Goal: Find specific page/section: Find specific page/section

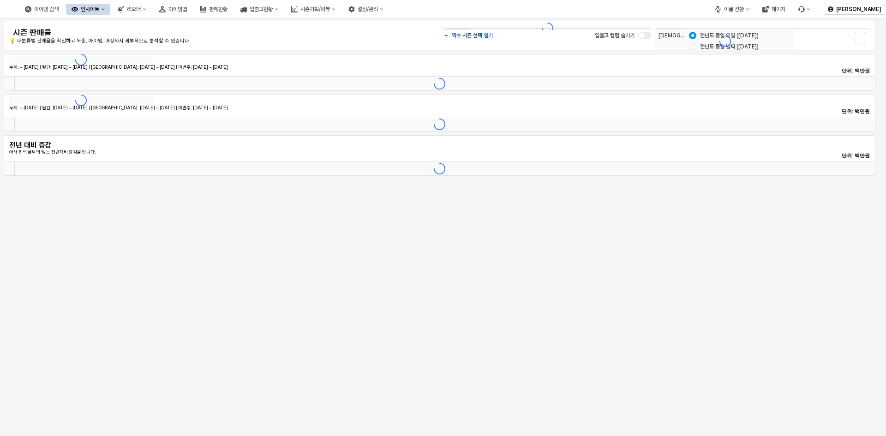
type input "*******"
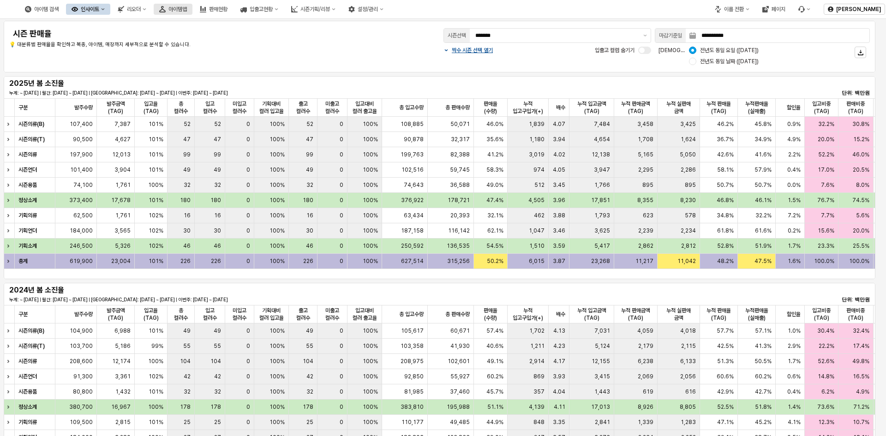
click at [166, 7] on icon "아이템맵" at bounding box center [162, 9] width 6 height 6
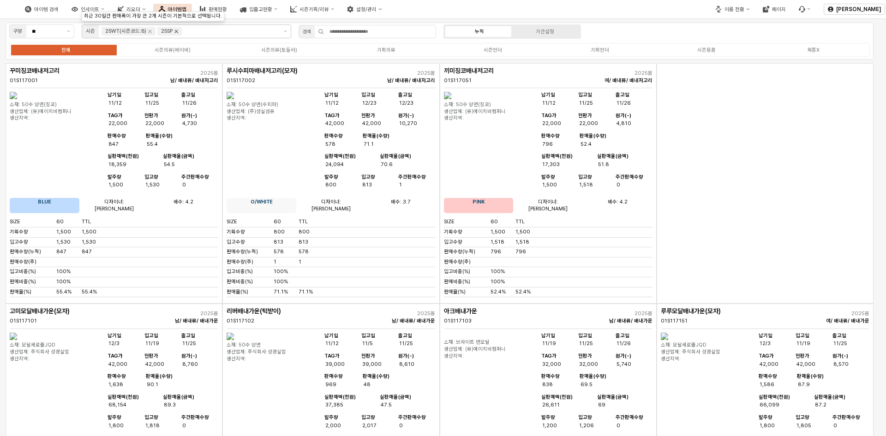
click at [174, 31] on icon "Remove 25SP" at bounding box center [176, 31] width 7 height 7
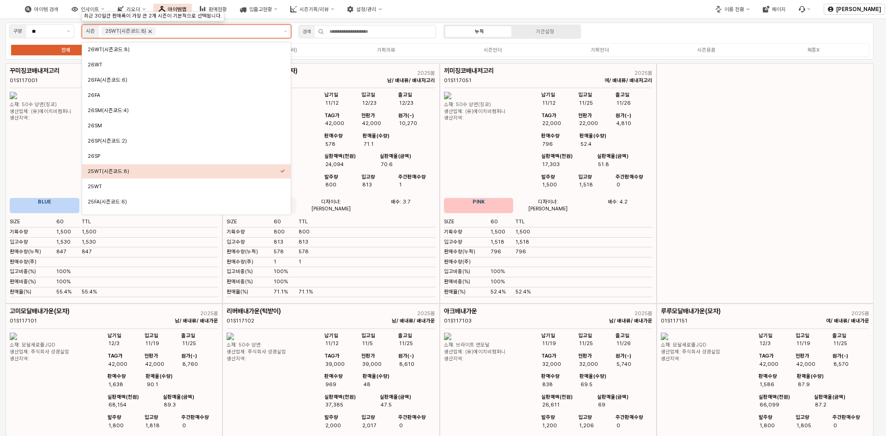
click at [148, 33] on icon "Remove 25WT(시즌코드:8)" at bounding box center [149, 31] width 7 height 7
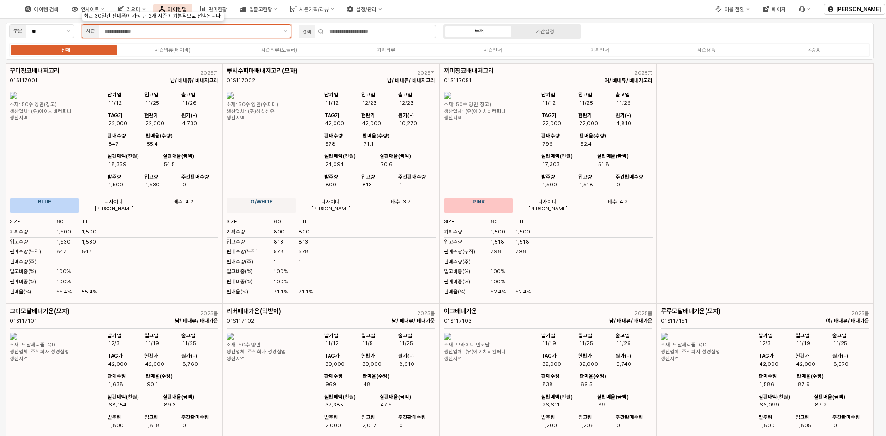
click at [151, 33] on input "앱 프레임" at bounding box center [191, 31] width 174 height 8
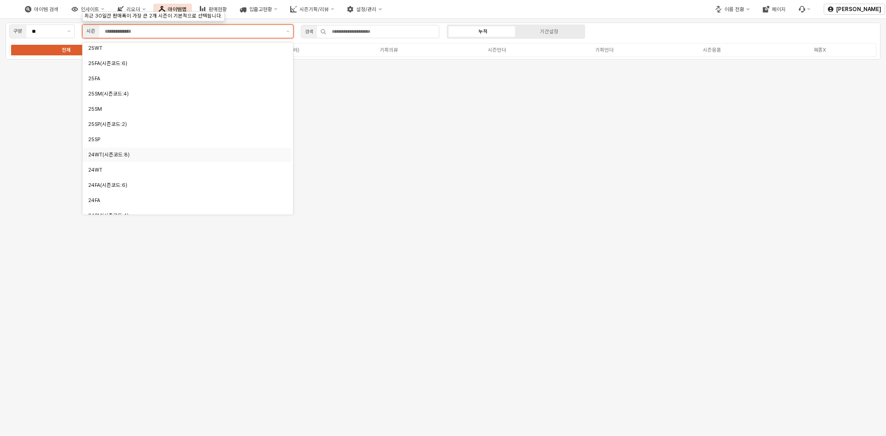
scroll to position [92, 0]
click at [121, 156] on div "25SM" at bounding box center [184, 155] width 192 height 7
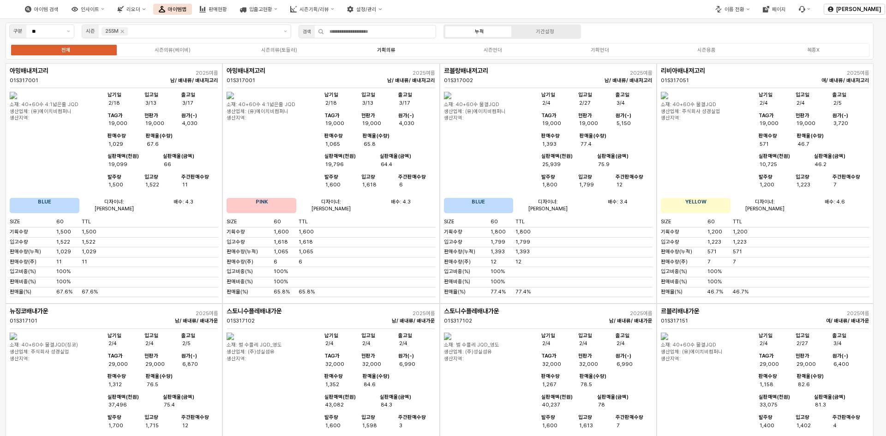
click at [387, 52] on div "기획의류" at bounding box center [386, 50] width 18 height 6
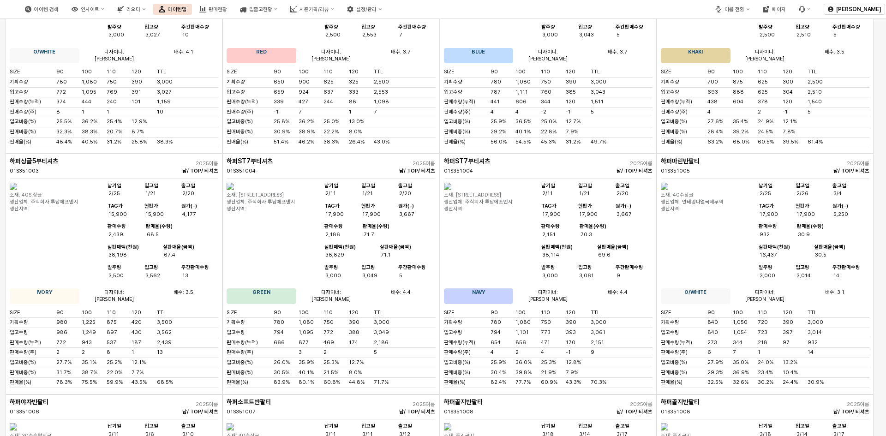
scroll to position [0, 0]
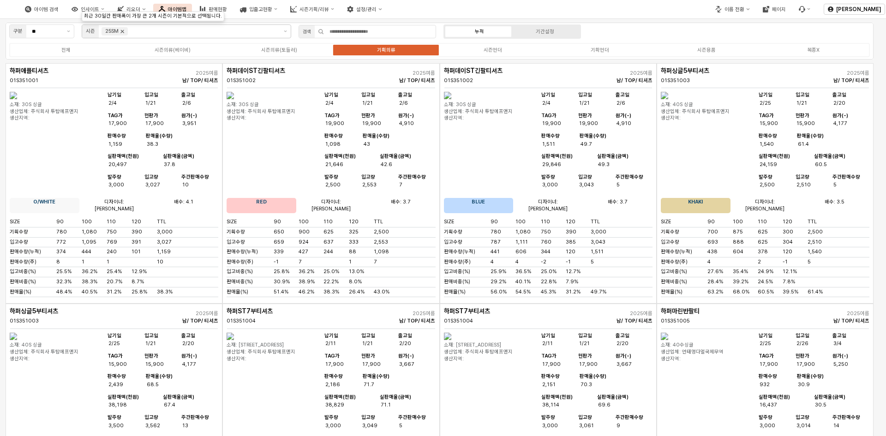
click at [120, 31] on icon "Remove 25SM" at bounding box center [122, 31] width 7 height 7
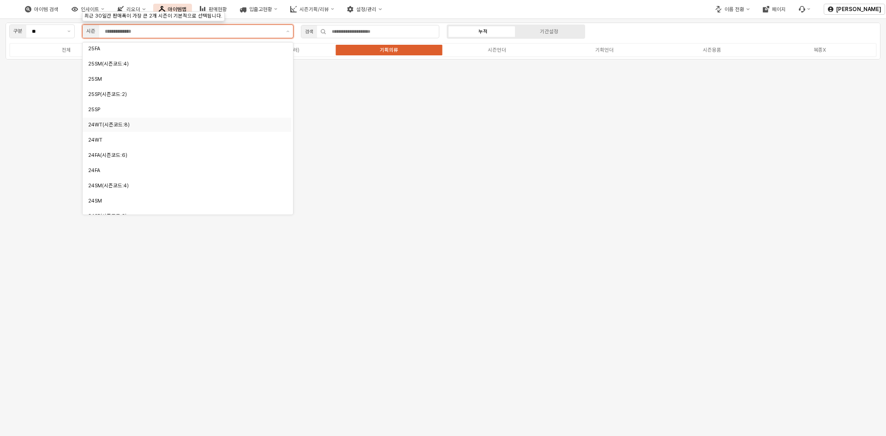
scroll to position [184, 0]
click at [207, 181] on div "24SM" at bounding box center [184, 184] width 192 height 9
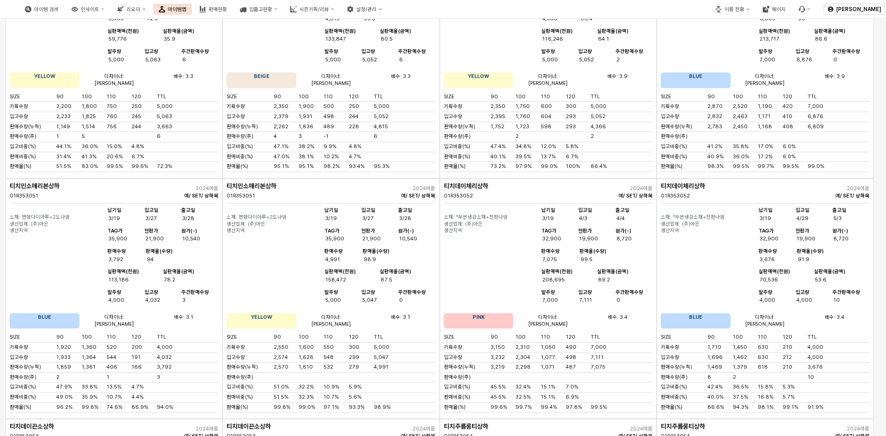
scroll to position [3736, 0]
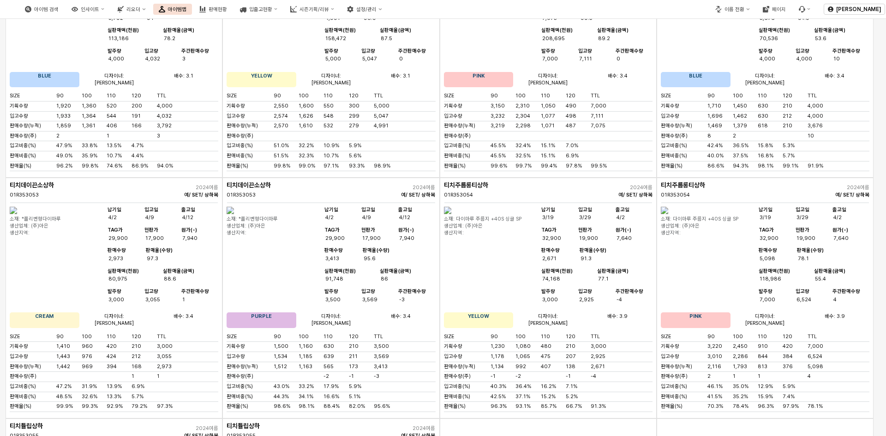
scroll to position [3973, 0]
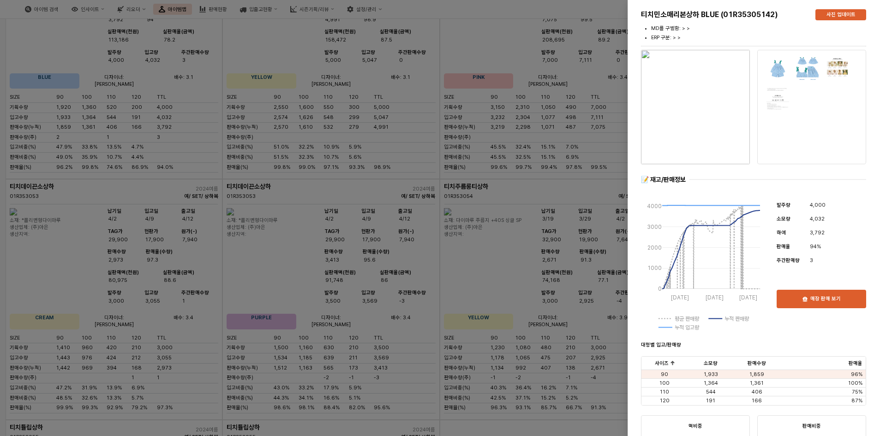
click at [703, 109] on img "button" at bounding box center [695, 107] width 109 height 114
click at [600, 60] on div at bounding box center [443, 218] width 886 height 436
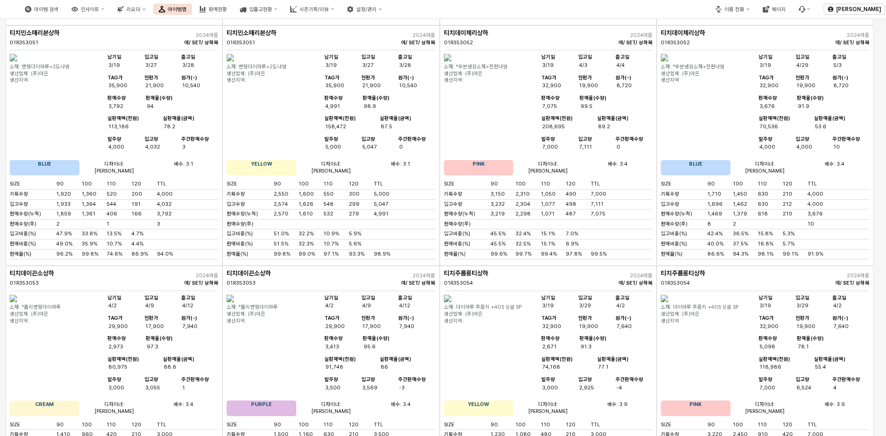
scroll to position [3880, 0]
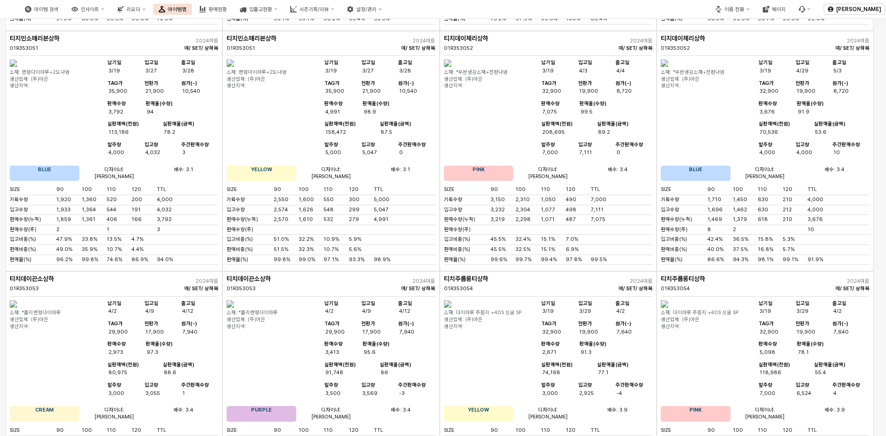
click at [17, 67] on img "앱 프레임" at bounding box center [13, 62] width 7 height 7
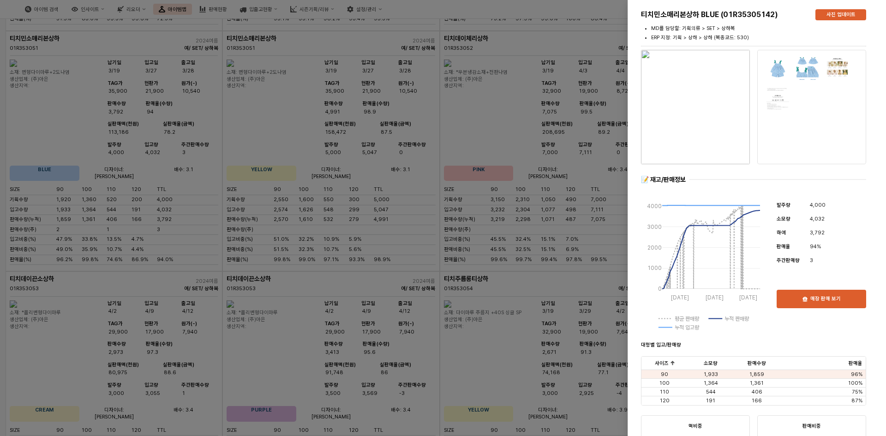
click at [583, 130] on div at bounding box center [443, 218] width 886 height 436
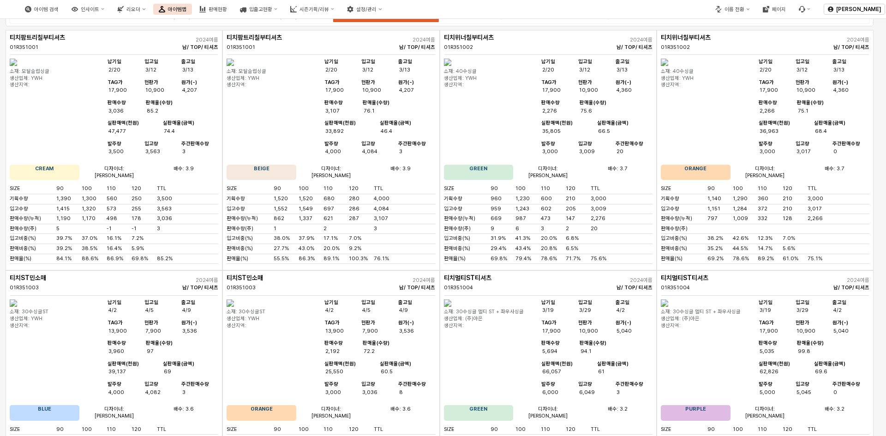
scroll to position [0, 0]
